Goal: Task Accomplishment & Management: Use online tool/utility

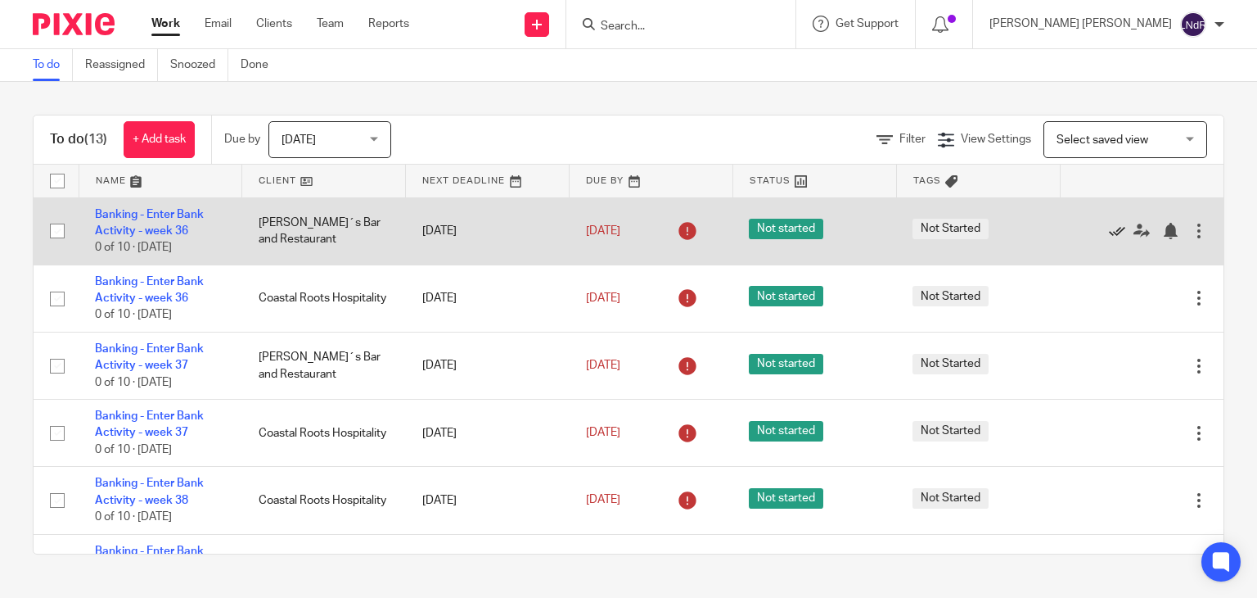
click at [1109, 230] on icon at bounding box center [1117, 231] width 16 height 16
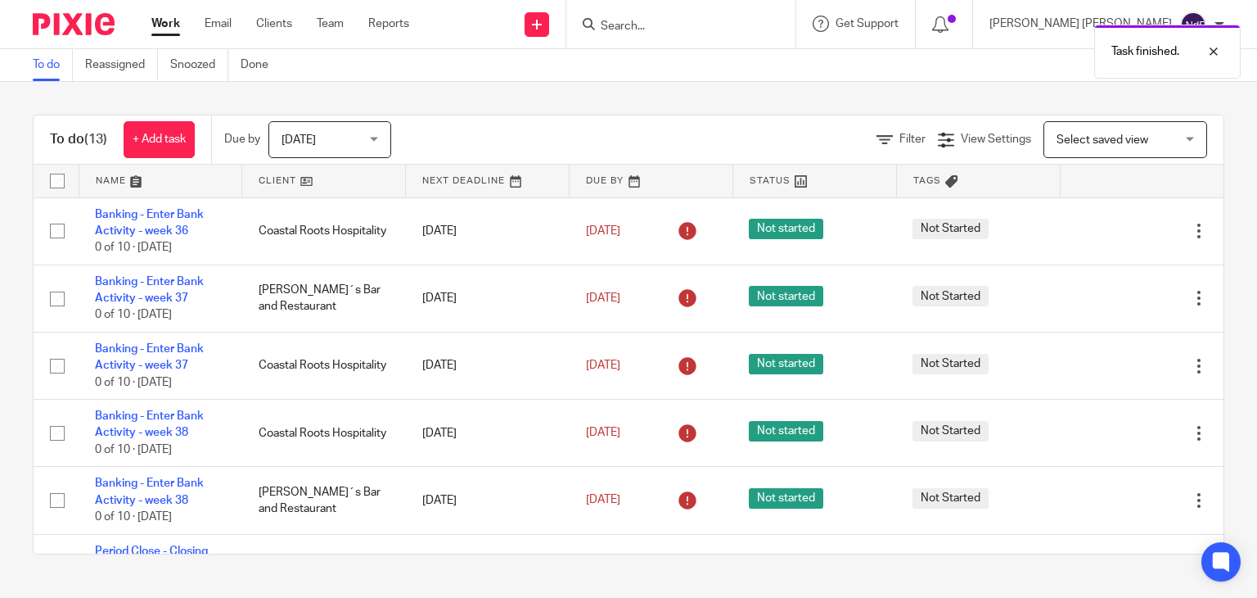
click at [1109, 230] on icon at bounding box center [1117, 231] width 16 height 16
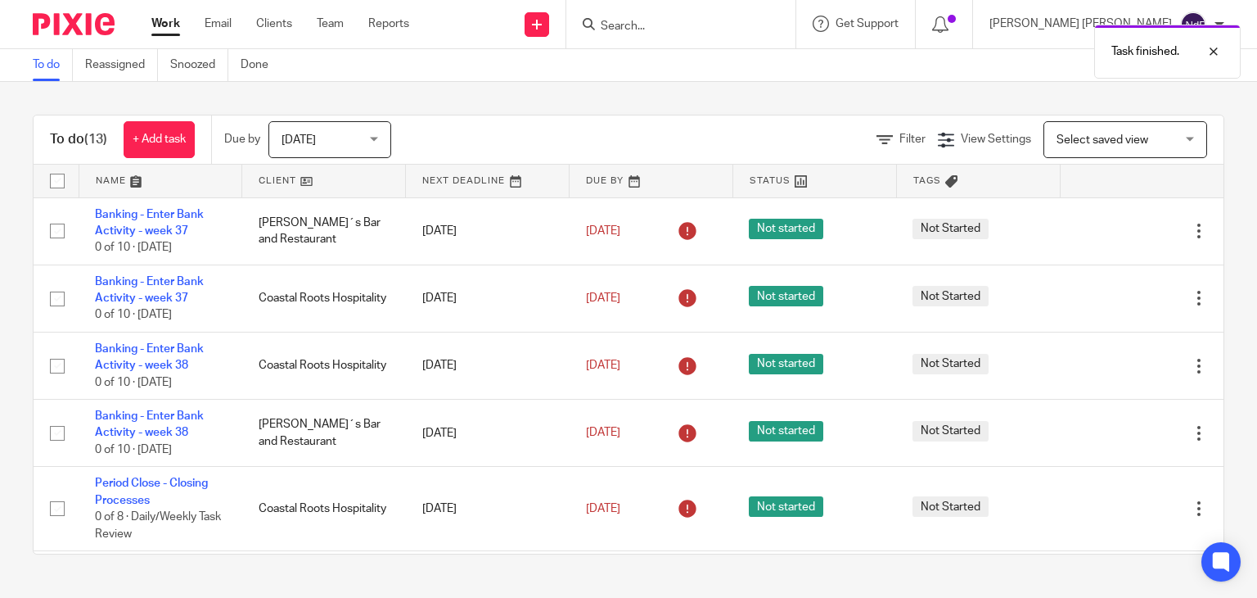
click at [1109, 230] on icon at bounding box center [1117, 231] width 16 height 16
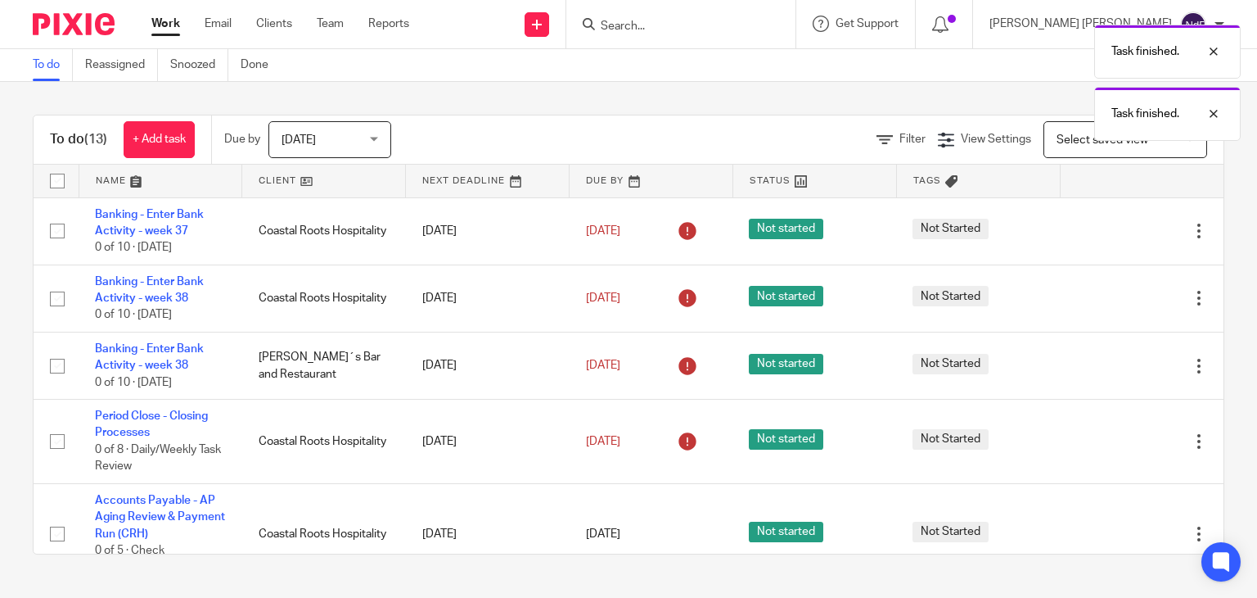
click at [1109, 230] on icon at bounding box center [1117, 231] width 16 height 16
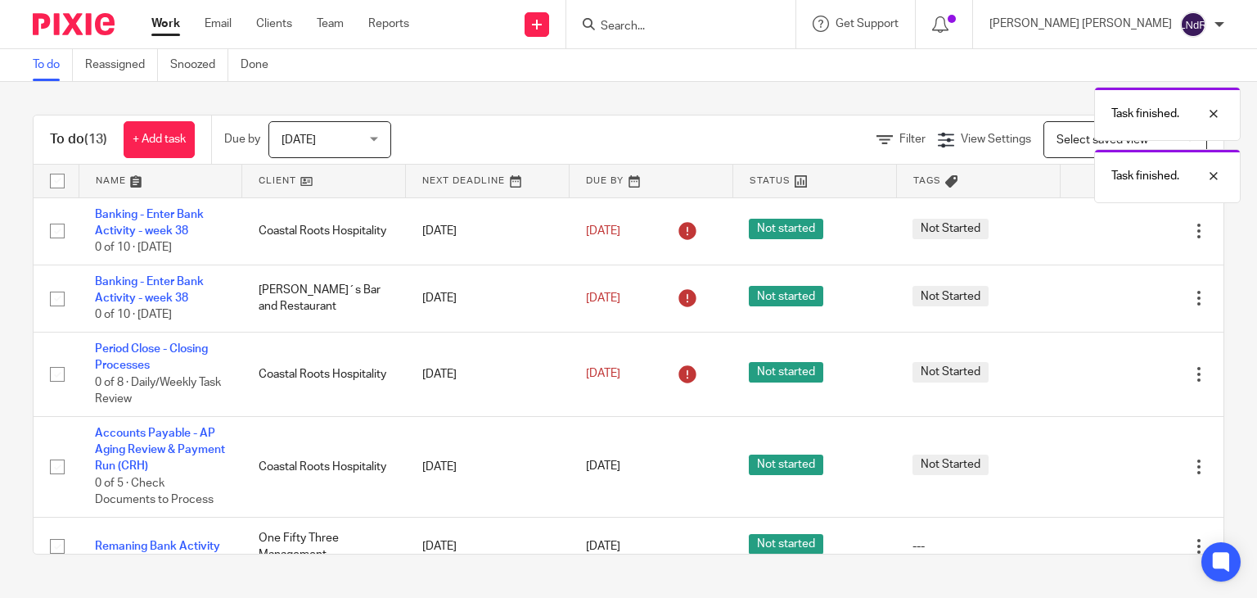
click at [1109, 230] on icon at bounding box center [1117, 231] width 16 height 16
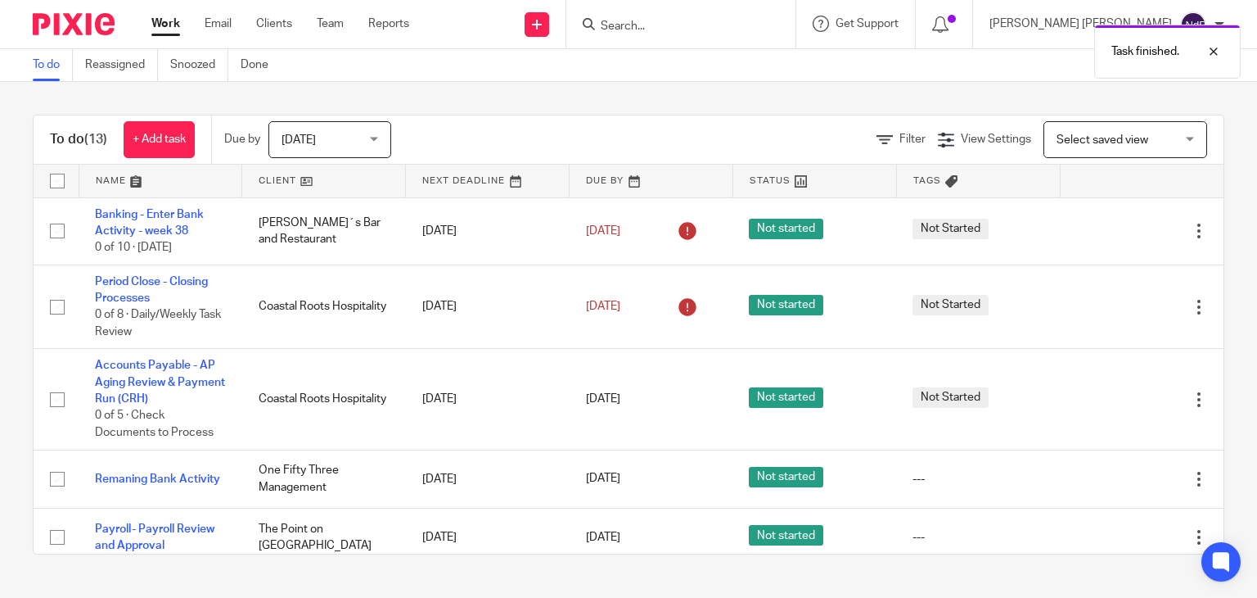
click at [1109, 230] on icon at bounding box center [1117, 231] width 16 height 16
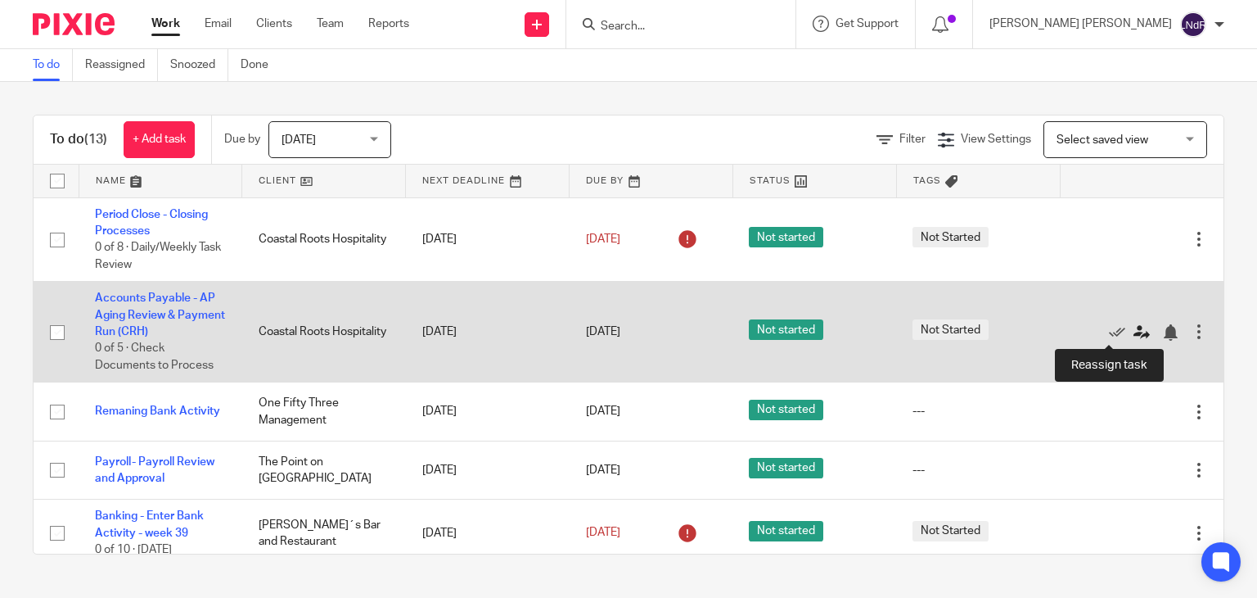
click at [1134, 334] on icon at bounding box center [1142, 332] width 16 height 16
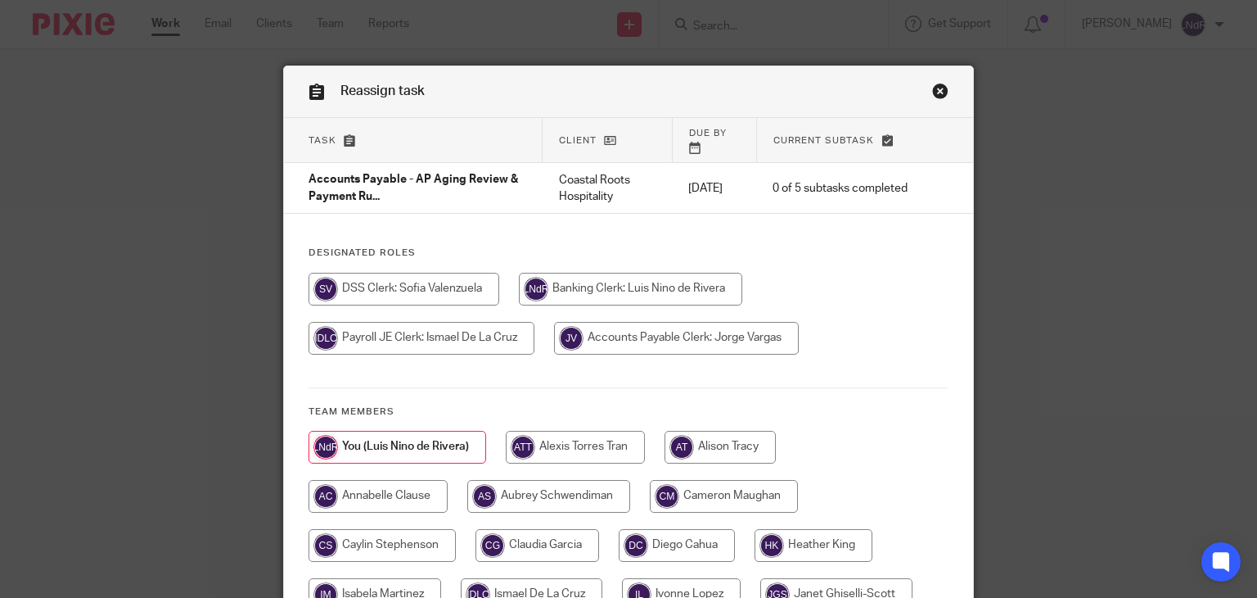
click at [703, 325] on input "radio" at bounding box center [676, 338] width 245 height 33
radio input "true"
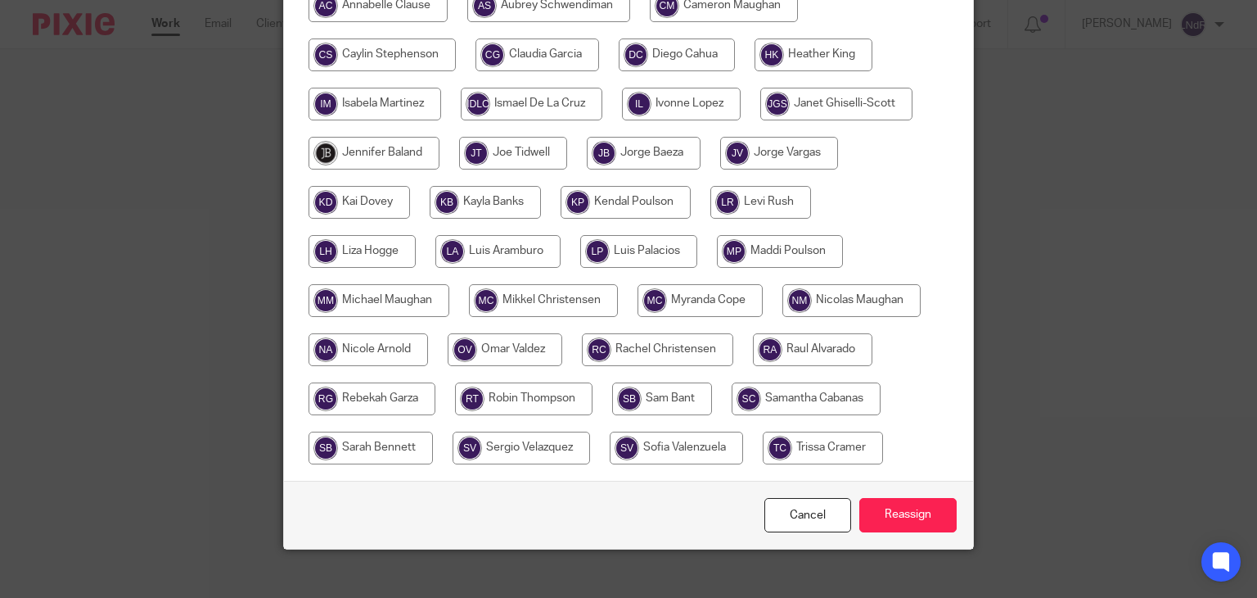
scroll to position [494, 0]
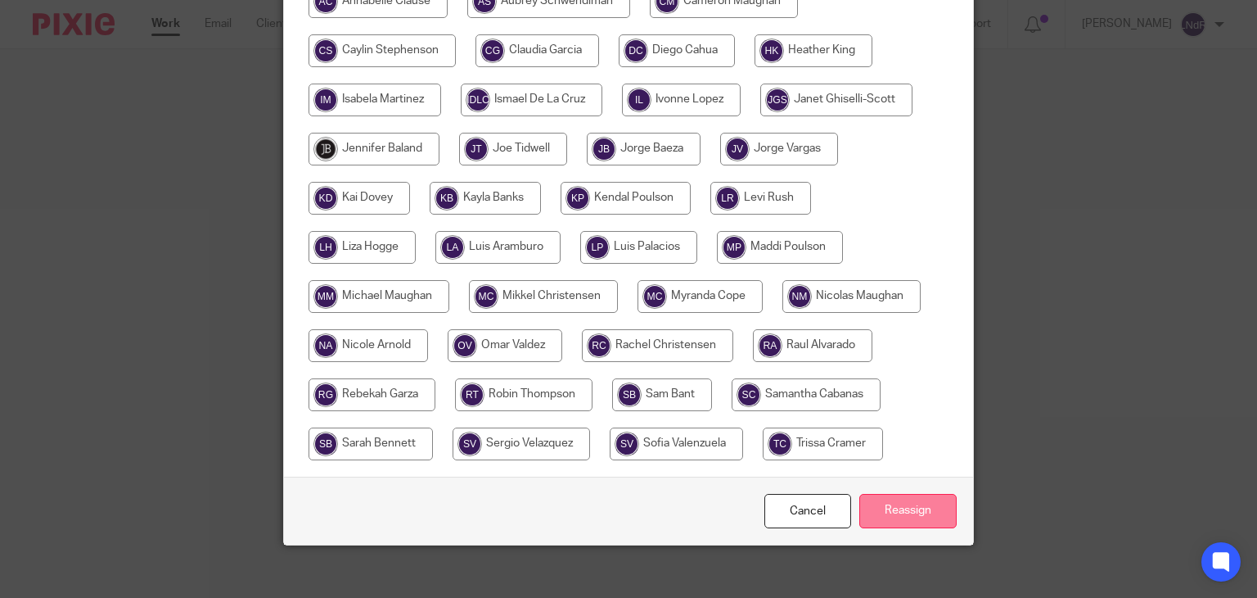
click at [900, 494] on input "Reassign" at bounding box center [908, 511] width 97 height 35
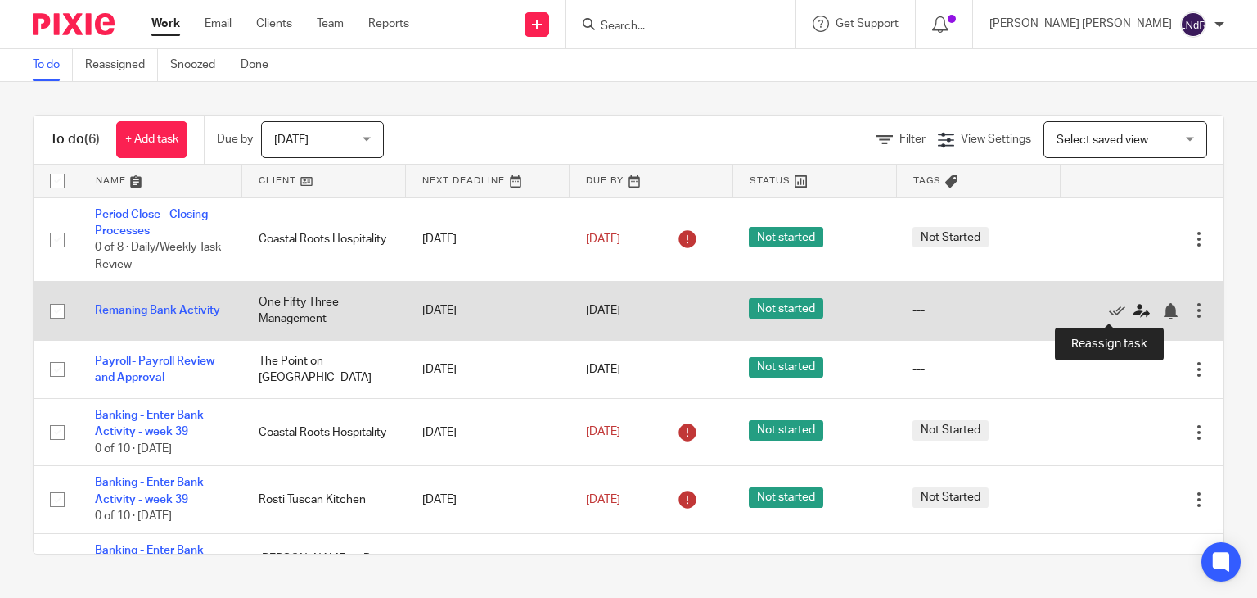
click at [1134, 313] on icon at bounding box center [1142, 311] width 16 height 16
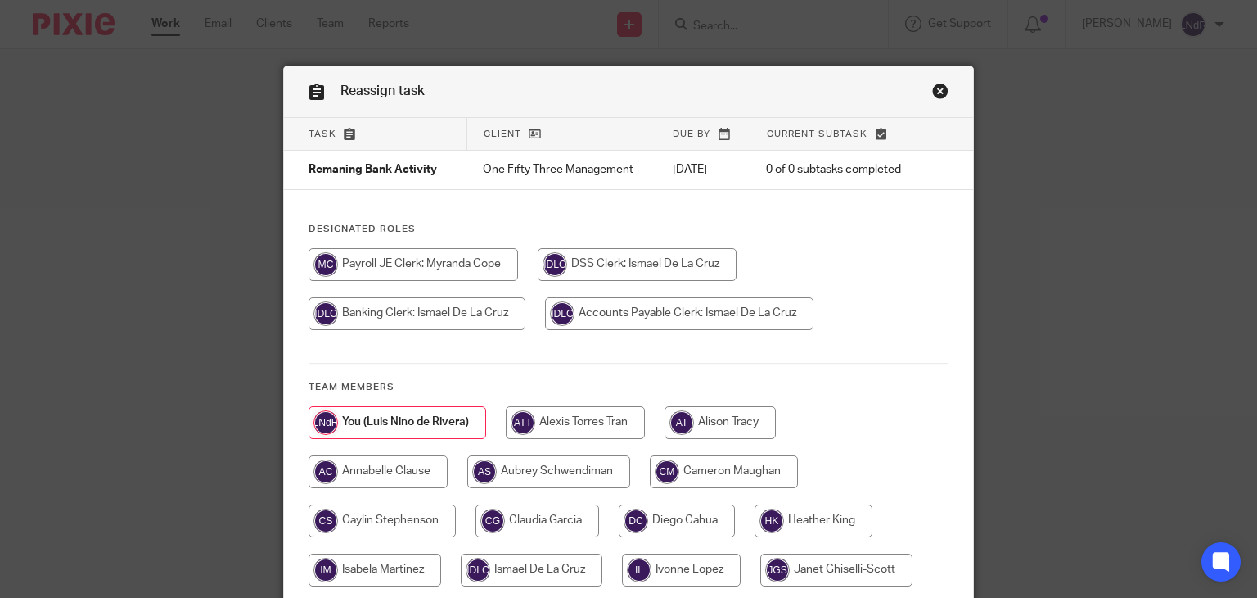
click at [440, 262] on input "radio" at bounding box center [414, 264] width 210 height 33
radio input "true"
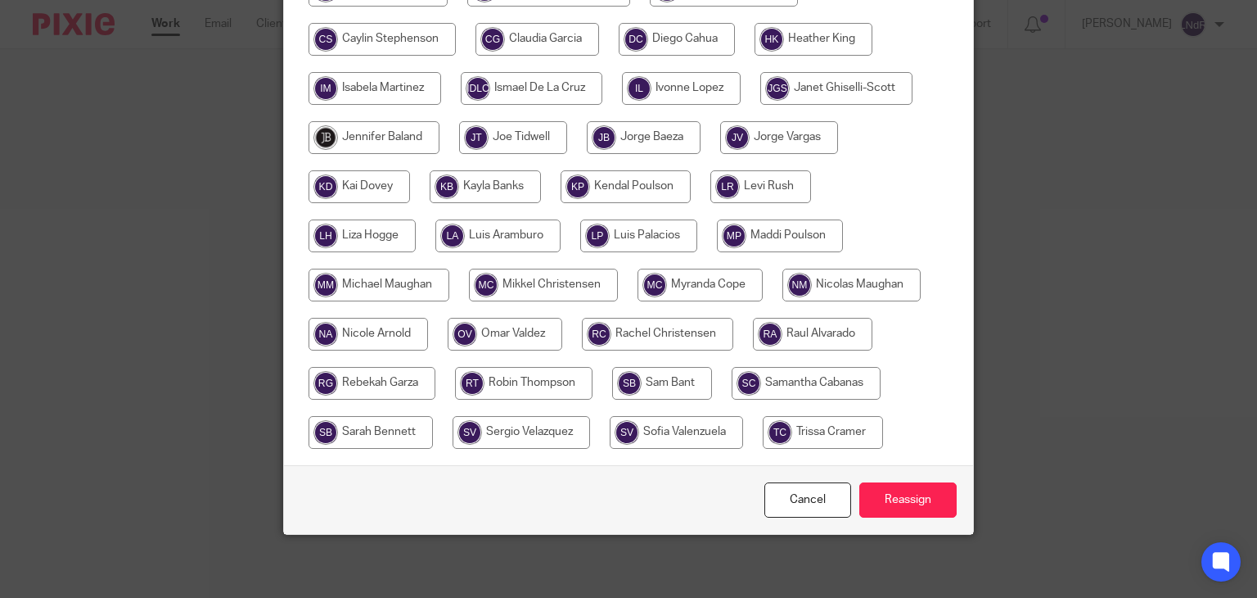
scroll to position [483, 0]
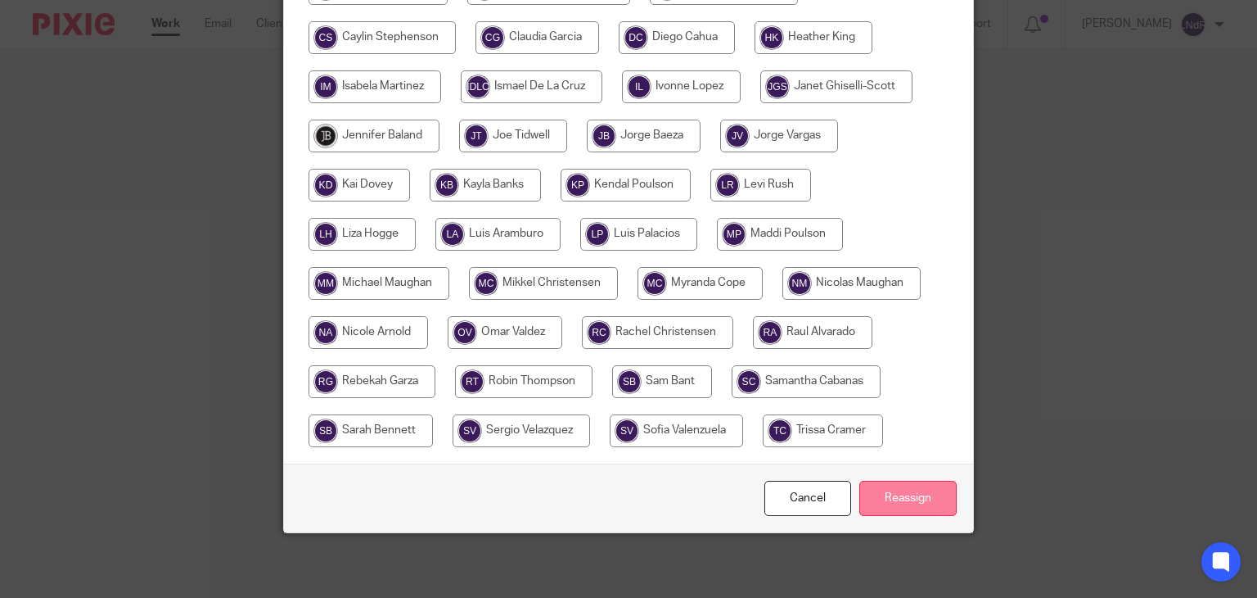
click at [928, 504] on input "Reassign" at bounding box center [908, 498] width 97 height 35
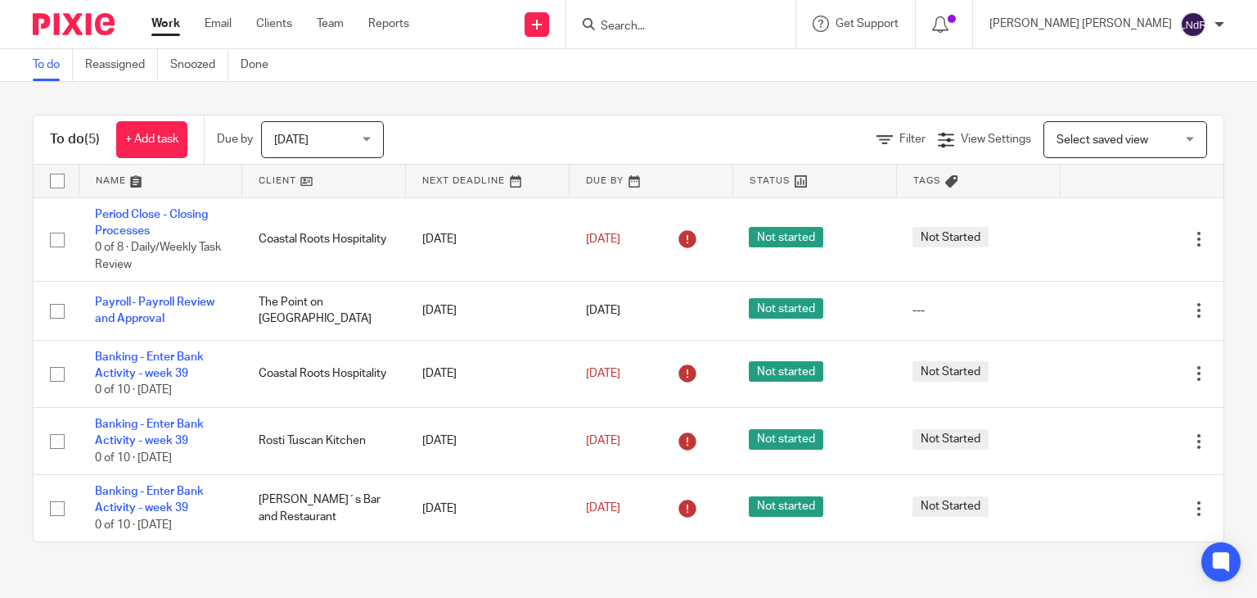
click at [774, 100] on div "To do (5) + Add task Due by Today Today Today Tomorrow This week Next week This…" at bounding box center [628, 328] width 1257 height 493
